Goal: Find specific page/section: Find specific page/section

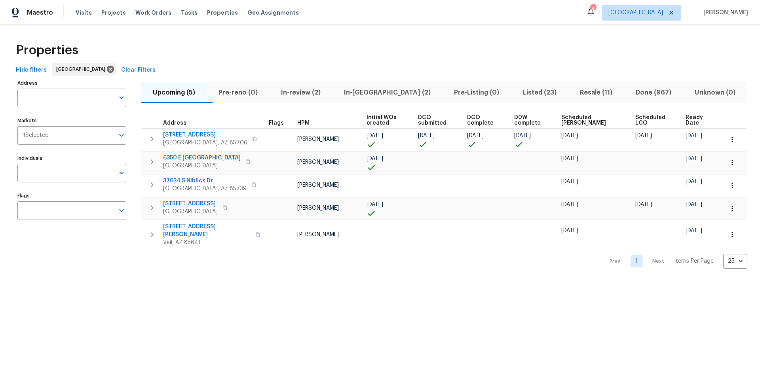
click at [384, 93] on span "In-[GEOGRAPHIC_DATA] (2)" at bounding box center [387, 92] width 101 height 11
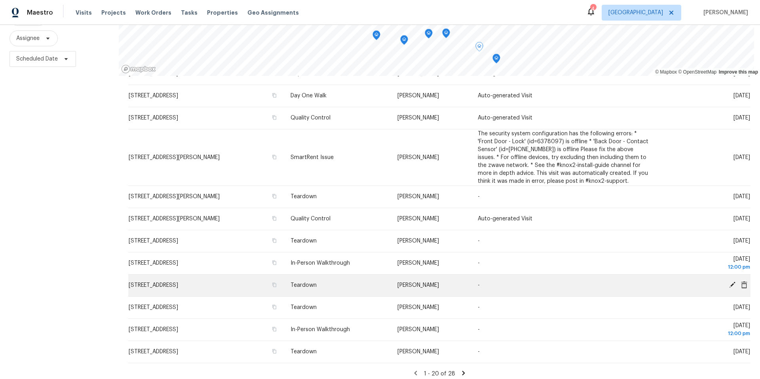
scroll to position [253, 0]
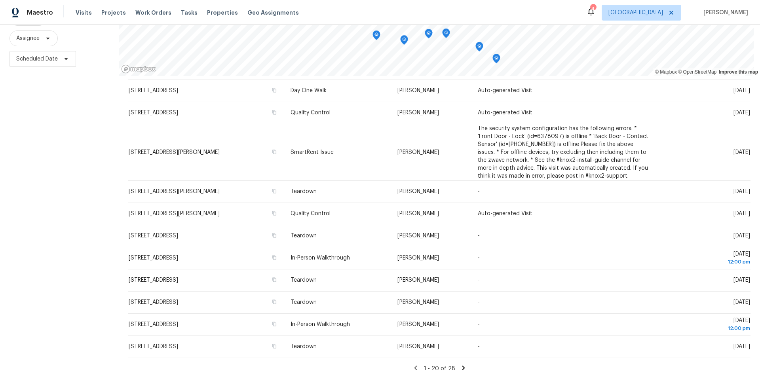
click at [462, 366] on icon at bounding box center [463, 368] width 3 height 4
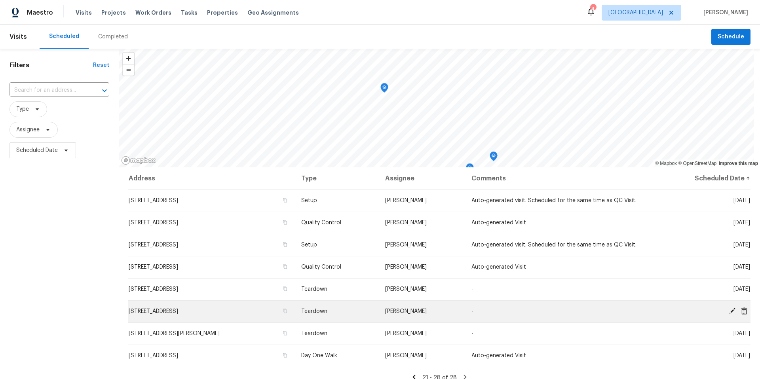
scroll to position [0, 0]
